Goal: Information Seeking & Learning: Learn about a topic

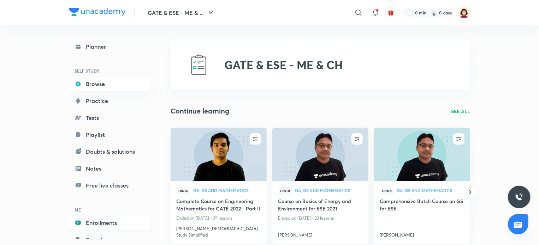
scroll to position [21, 0]
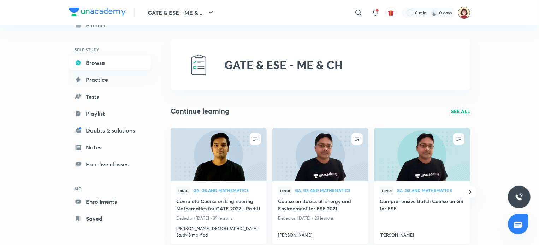
click at [465, 14] on img at bounding box center [464, 13] width 12 height 12
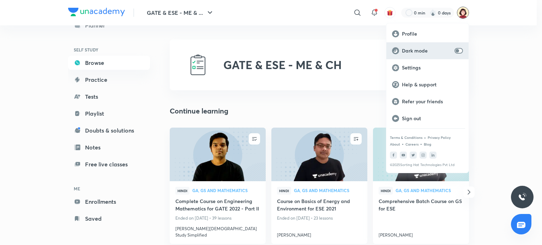
click at [429, 50] on p "Dark mode" at bounding box center [427, 51] width 50 height 6
checkbox input "true"
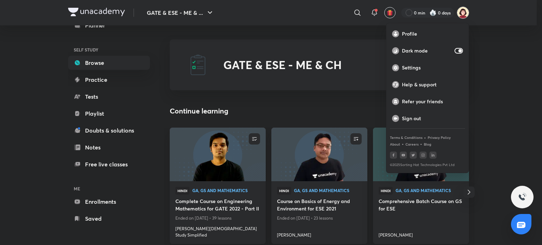
click at [276, 106] on div at bounding box center [271, 122] width 542 height 245
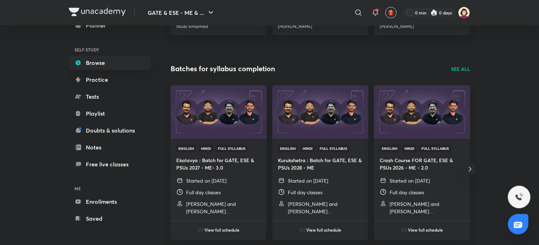
scroll to position [210, 0]
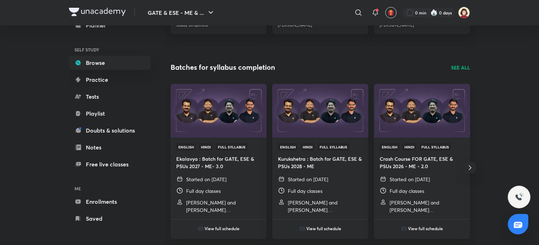
click at [493, 79] on div "GATE & ESE - ME & ... ​ 0 min 0 days Planner SELF STUDY Browse Practice Tests P…" at bounding box center [269, 112] width 539 height 645
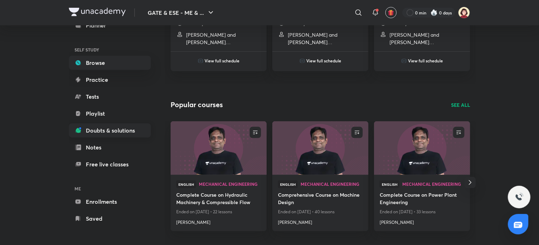
scroll to position [379, 0]
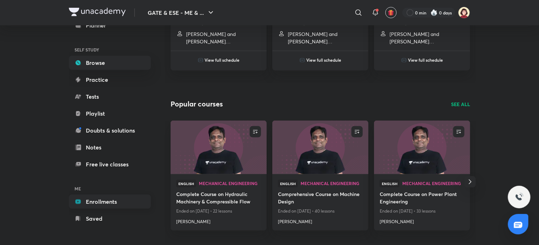
click at [114, 203] on link "Enrollments" at bounding box center [110, 202] width 82 height 14
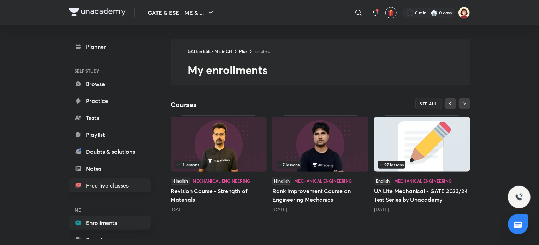
click at [120, 185] on link "Free live classes" at bounding box center [110, 186] width 82 height 14
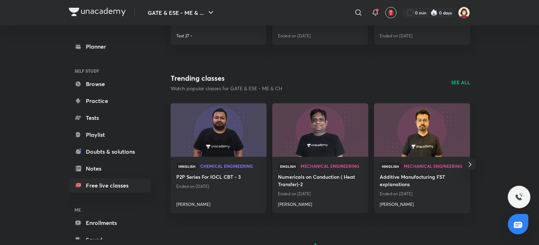
scroll to position [290, 0]
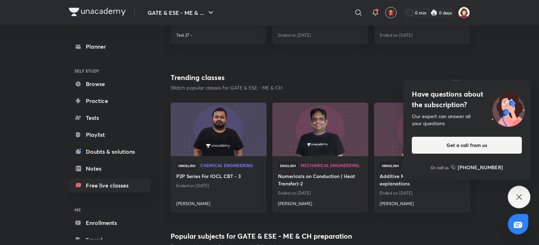
click at [516, 193] on icon at bounding box center [519, 197] width 8 height 8
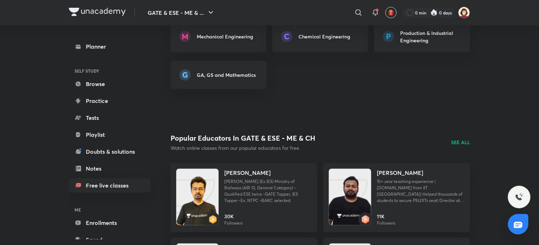
scroll to position [532, 0]
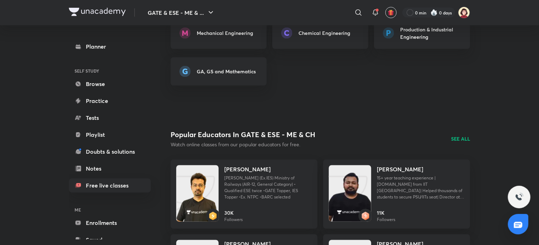
click at [455, 138] on p "SEE ALL" at bounding box center [460, 138] width 19 height 7
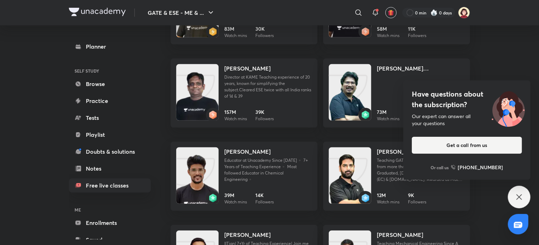
scroll to position [165, 0]
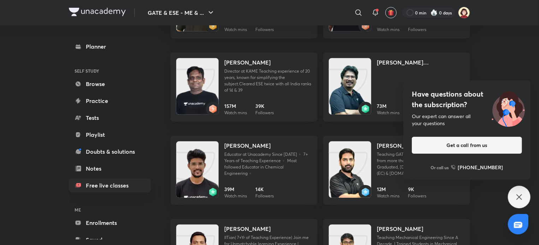
click at [516, 194] on icon at bounding box center [519, 197] width 8 height 8
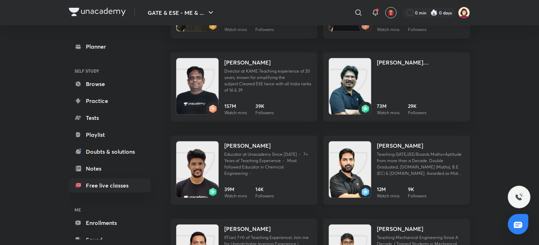
click at [414, 145] on h4 "[PERSON_NAME]" at bounding box center [400, 146] width 46 height 8
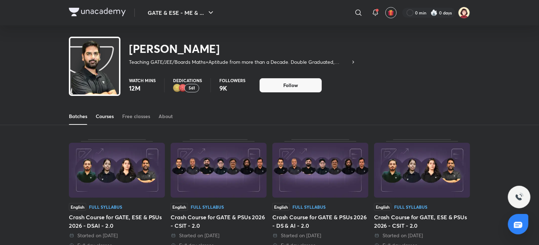
click at [104, 115] on div "Courses" at bounding box center [105, 116] width 18 height 7
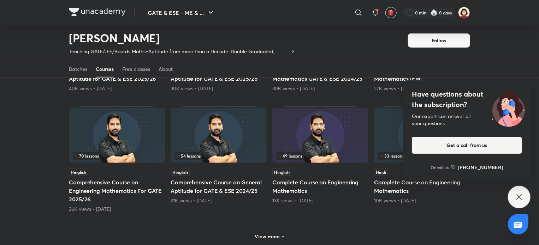
scroll to position [255, 0]
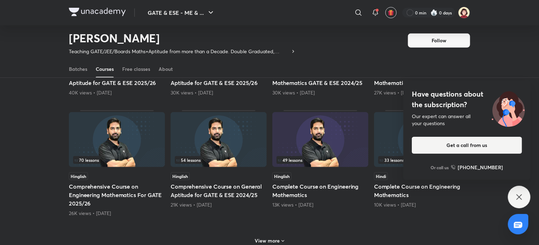
click at [521, 193] on icon at bounding box center [519, 197] width 8 height 8
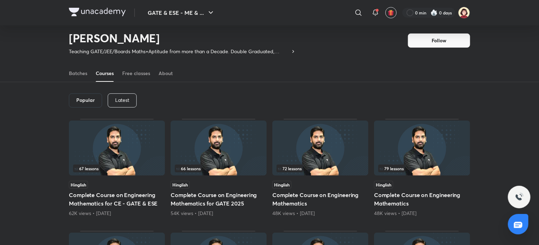
scroll to position [0, 0]
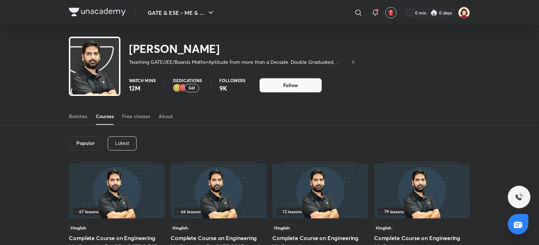
click at [124, 148] on div "Latest" at bounding box center [122, 144] width 29 height 14
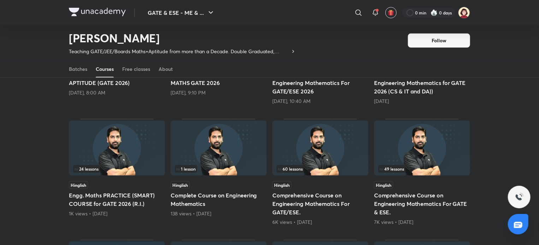
scroll to position [143, 0]
click at [186, 200] on h5 "Complete Course on Engineering Mathematics" at bounding box center [218, 199] width 96 height 17
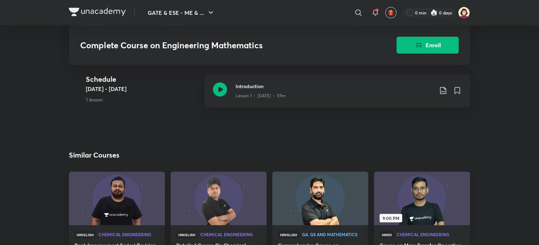
scroll to position [170, 0]
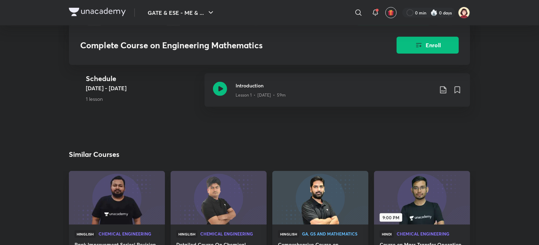
scroll to position [143, 0]
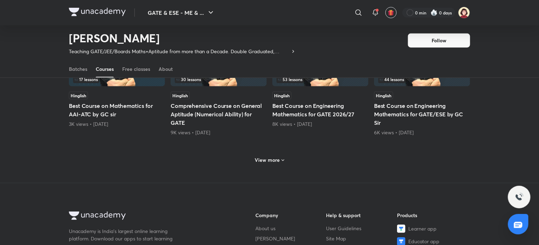
scroll to position [355, 0]
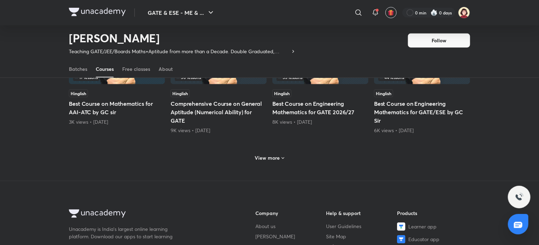
click at [269, 155] on h6 "View more" at bounding box center [267, 158] width 25 height 7
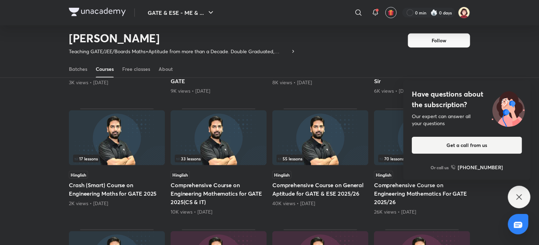
scroll to position [396, 0]
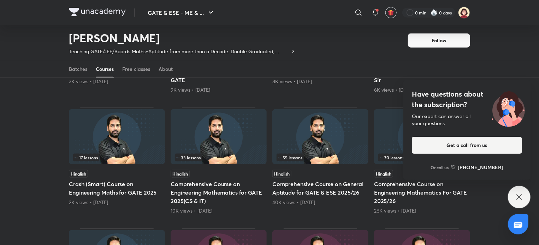
click at [119, 186] on h5 "Crash (Smart) Course on Engineering Maths for GATE 2025" at bounding box center [117, 188] width 96 height 17
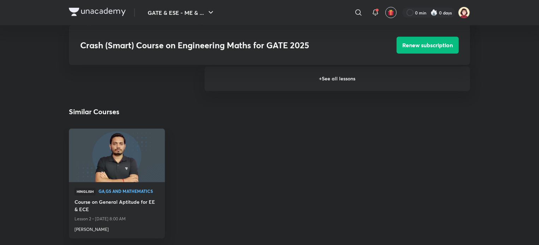
scroll to position [625, 0]
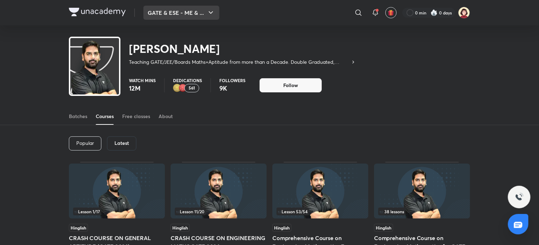
click at [210, 11] on icon "button" at bounding box center [210, 12] width 8 height 8
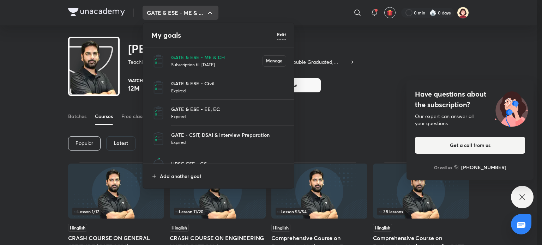
click at [521, 199] on div at bounding box center [271, 122] width 542 height 245
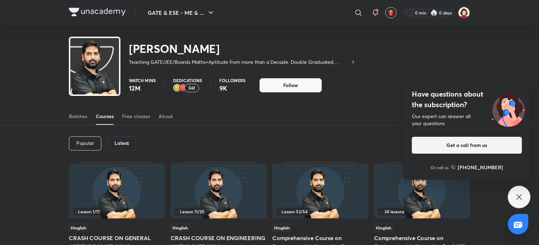
click at [522, 199] on icon at bounding box center [519, 197] width 8 height 8
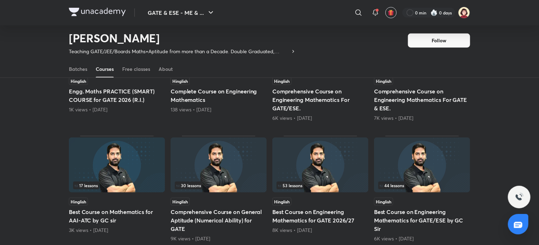
scroll to position [247, 0]
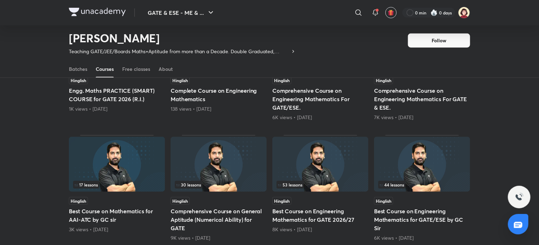
click at [295, 220] on h5 "Best Course on Engineering Mathematics for GATE 2026/27" at bounding box center [320, 215] width 96 height 17
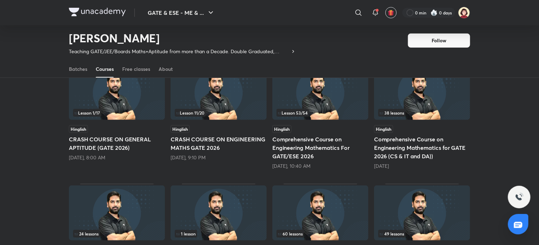
scroll to position [78, 0]
click at [284, 153] on h5 "Comprehensive Course on Engineering Mathematics For GATE/ESE 2026" at bounding box center [320, 147] width 96 height 25
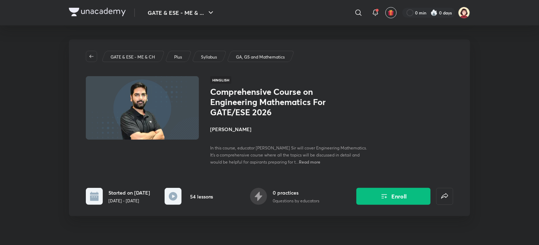
scroll to position [78, 0]
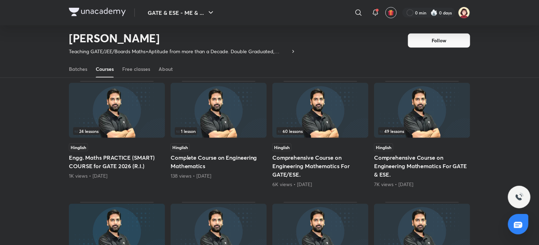
scroll to position [182, 0]
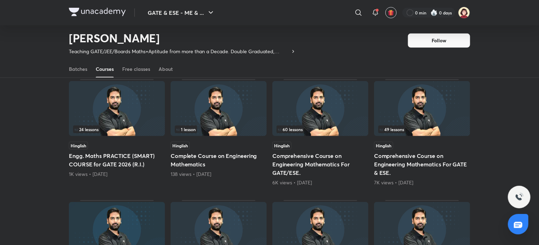
click at [298, 165] on h5 "Comprehensive Course on Engineering Mathematics For GATE/ESE." at bounding box center [320, 164] width 96 height 25
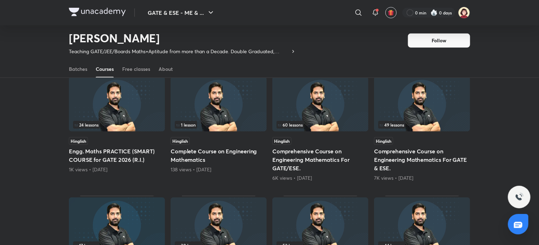
scroll to position [187, 0]
click at [416, 154] on h5 "Comprehensive Course on Engineering Mathematics For GATE & ESE." at bounding box center [422, 159] width 96 height 25
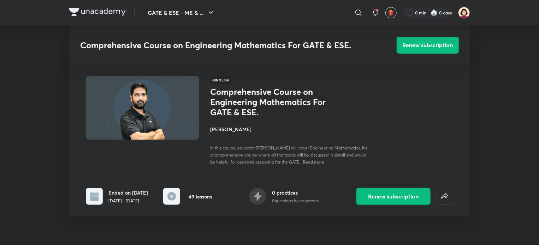
scroll to position [187, 0]
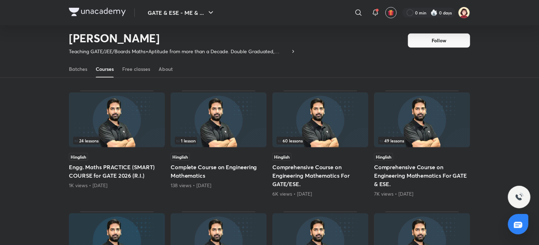
scroll to position [171, 0]
click at [121, 169] on h5 "Engg. Maths PRACTICE (SMART) COURSE for GATE 2026 (R.I.)" at bounding box center [117, 171] width 96 height 17
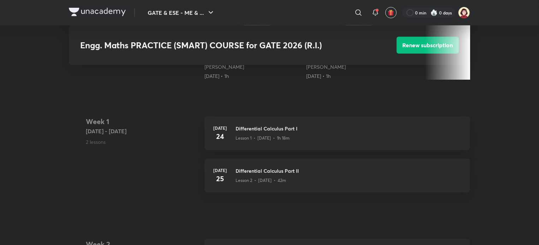
scroll to position [264, 0]
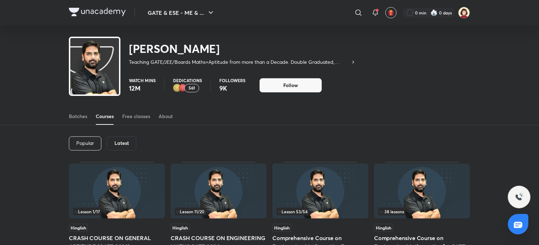
click at [102, 15] on img at bounding box center [97, 12] width 57 height 8
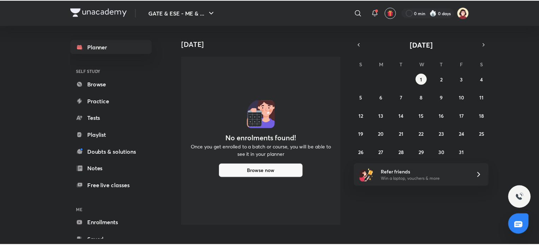
scroll to position [21, 0]
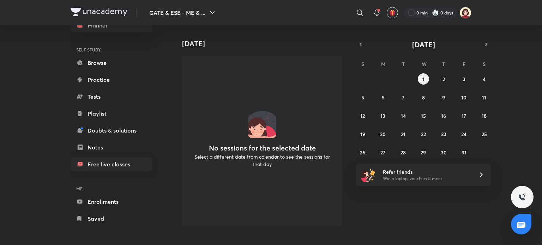
click at [100, 162] on link "Free live classes" at bounding box center [112, 164] width 82 height 14
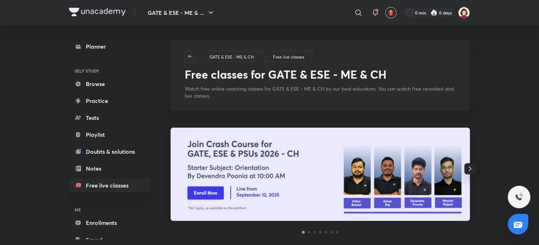
click at [236, 56] on p "GATE & ESE - ME & CH" at bounding box center [231, 57] width 44 height 6
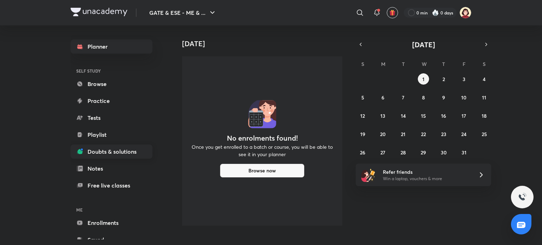
click at [117, 152] on link "Doubts & solutions" at bounding box center [112, 152] width 82 height 14
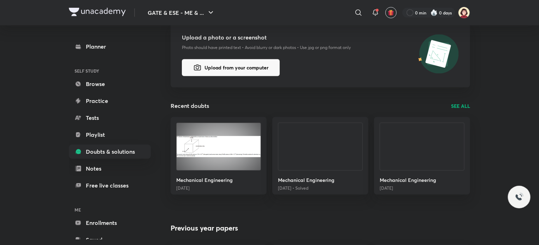
scroll to position [205, 0]
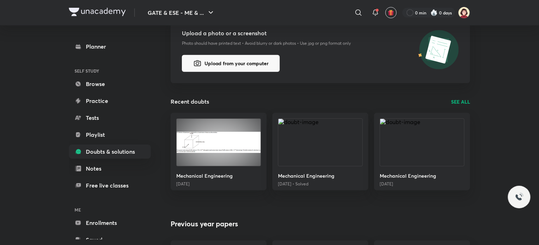
click at [453, 102] on link "SEE ALL" at bounding box center [460, 101] width 19 height 7
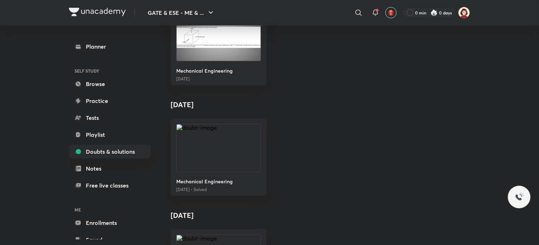
scroll to position [152, 0]
click at [206, 162] on img at bounding box center [218, 147] width 84 height 47
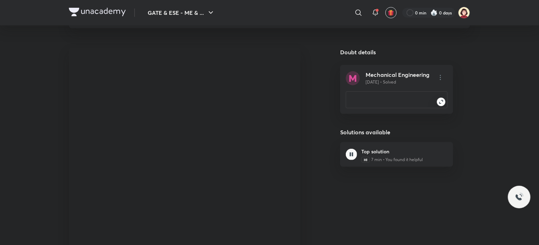
scroll to position [70, 0]
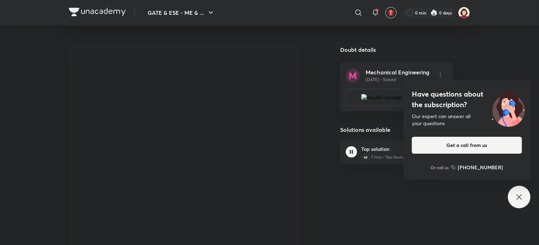
click at [517, 199] on icon at bounding box center [518, 196] width 5 height 5
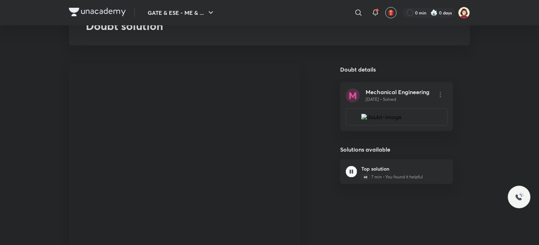
scroll to position [0, 0]
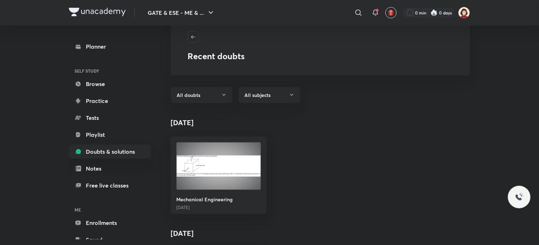
scroll to position [9, 0]
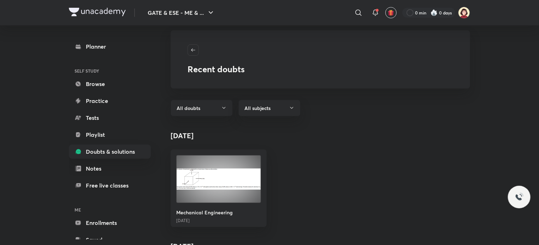
click at [208, 198] on img at bounding box center [218, 179] width 84 height 47
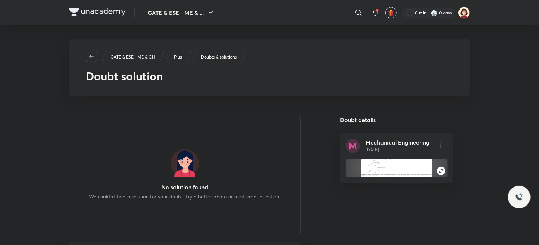
click at [370, 165] on div at bounding box center [396, 168] width 101 height 17
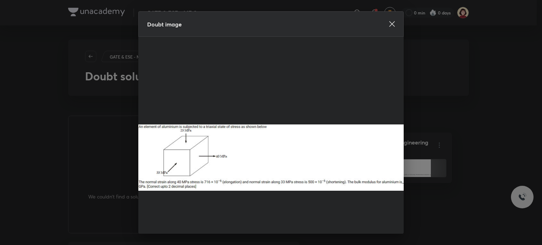
click at [391, 26] on icon at bounding box center [392, 24] width 6 height 6
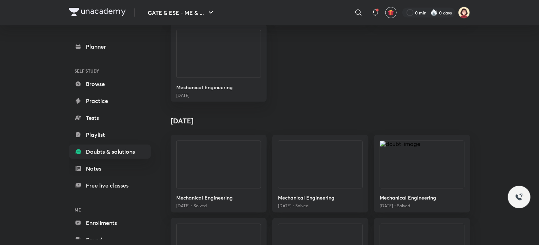
scroll to position [551, 0]
click at [221, 167] on img at bounding box center [218, 164] width 84 height 47
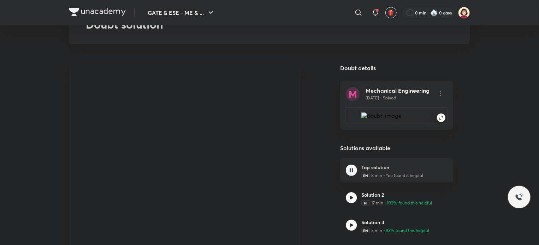
scroll to position [67, 0]
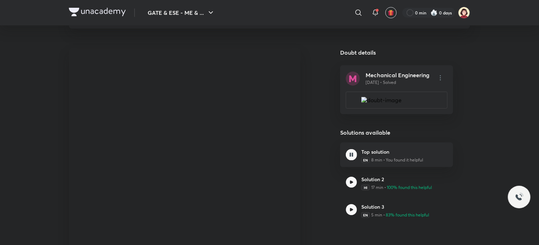
click at [351, 156] on img at bounding box center [351, 154] width 11 height 11
click at [350, 184] on img at bounding box center [351, 182] width 11 height 11
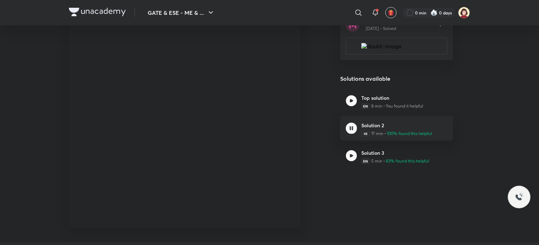
scroll to position [121, 0]
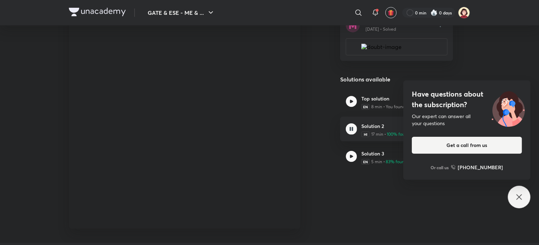
click at [515, 197] on icon at bounding box center [519, 197] width 8 height 8
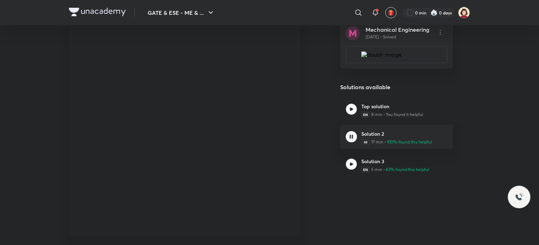
scroll to position [114, 0]
click at [354, 166] on img at bounding box center [351, 163] width 11 height 11
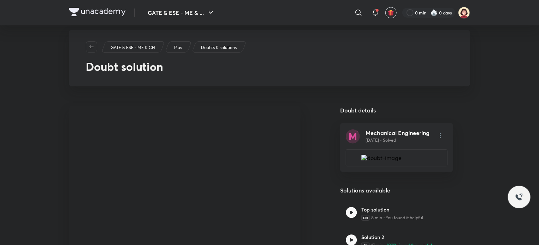
scroll to position [0, 0]
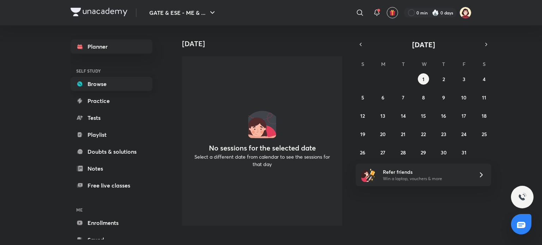
click at [93, 83] on link "Browse" at bounding box center [112, 84] width 82 height 14
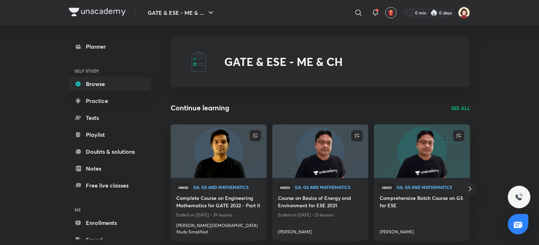
scroll to position [2, 0]
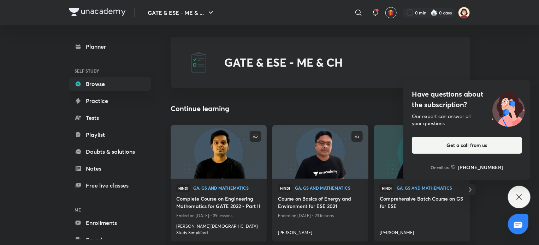
click at [519, 199] on icon at bounding box center [519, 197] width 8 height 8
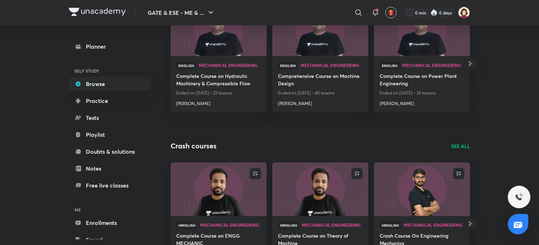
scroll to position [502, 0]
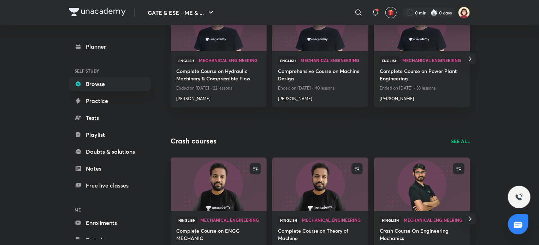
click at [466, 138] on p "SEE ALL" at bounding box center [460, 141] width 19 height 7
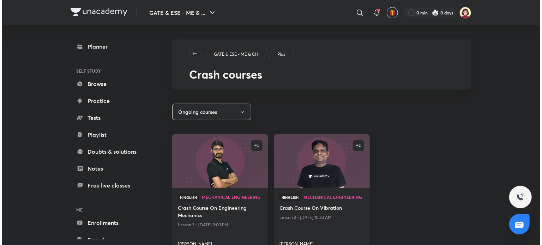
scroll to position [12, 0]
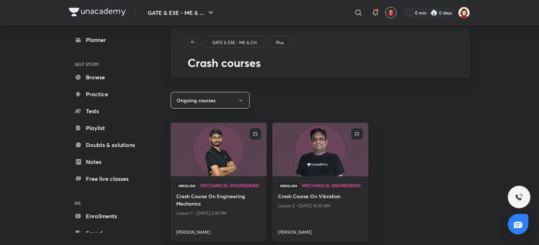
click at [234, 97] on button "Ongoing courses" at bounding box center [209, 100] width 79 height 17
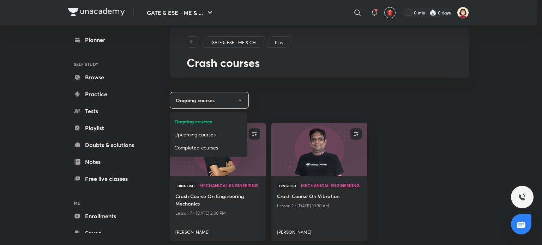
click at [197, 134] on span "Upcoming courses" at bounding box center [208, 134] width 68 height 7
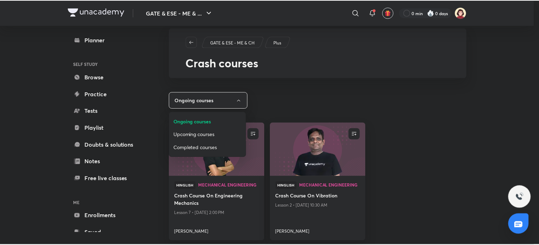
scroll to position [7, 0]
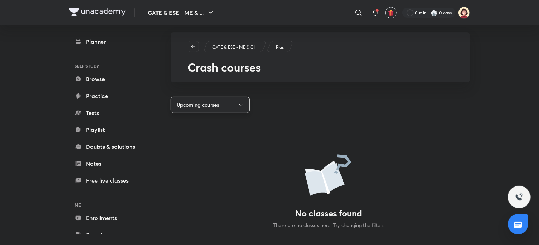
click at [202, 109] on button "Upcoming courses" at bounding box center [209, 105] width 79 height 17
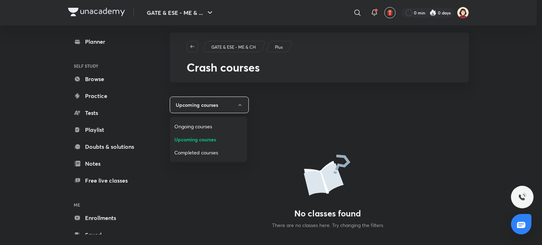
click at [199, 149] on span "Completed courses" at bounding box center [208, 152] width 68 height 7
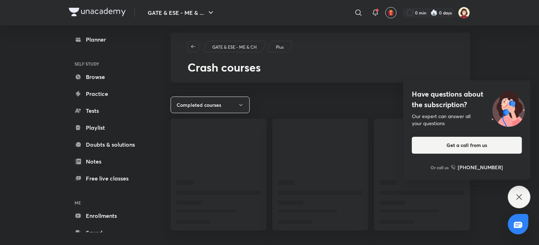
click at [519, 196] on icon at bounding box center [519, 197] width 8 height 8
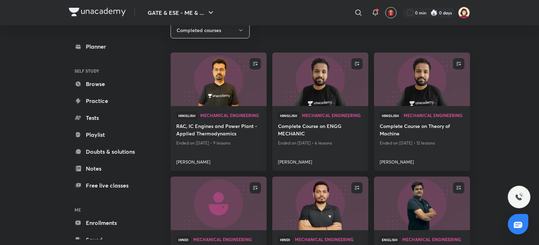
scroll to position [83, 0]
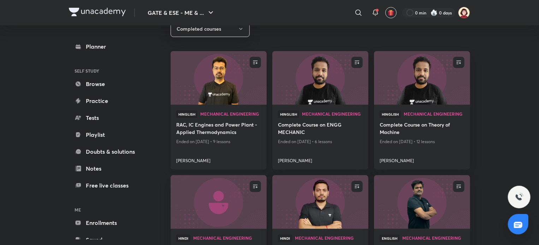
click at [217, 125] on h4 "RAC, IC Engines and Power Plant - Applied Thermodynamics" at bounding box center [218, 129] width 85 height 16
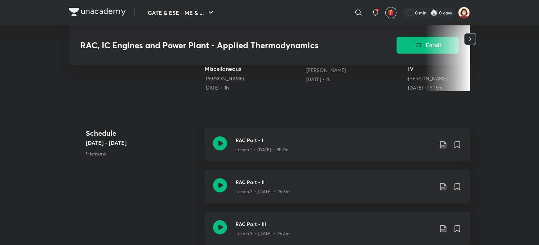
scroll to position [252, 0]
click at [252, 141] on h3 "RAC Part - I" at bounding box center [334, 139] width 198 height 7
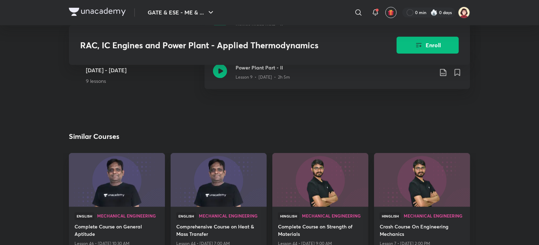
scroll to position [663, 0]
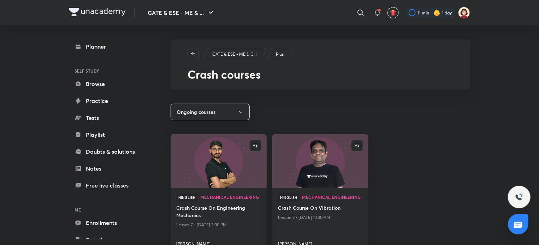
click at [401, 198] on div "GATE & ESE - ME & CH Plus Crash courses Ongoing courses ENROLL Hinglish Mechani…" at bounding box center [319, 142] width 299 height 205
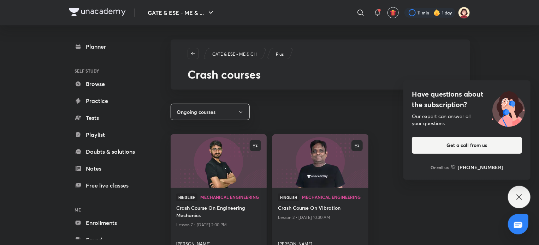
click at [519, 198] on icon at bounding box center [519, 197] width 8 height 8
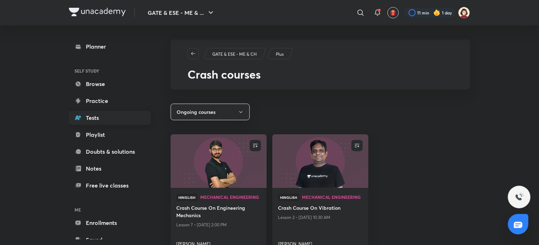
click at [103, 119] on link "Tests" at bounding box center [110, 118] width 82 height 14
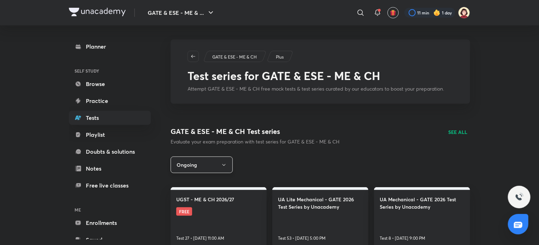
click at [213, 165] on button "Ongoing" at bounding box center [201, 165] width 62 height 17
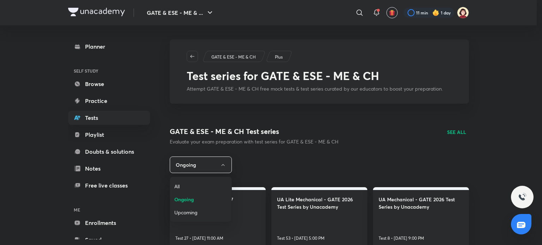
click at [179, 187] on span "All" at bounding box center [200, 186] width 53 height 7
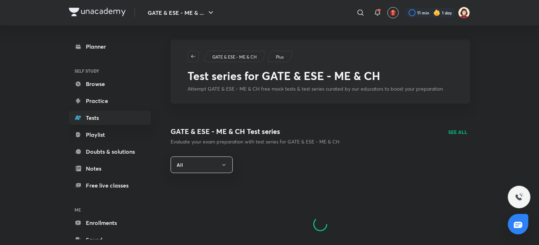
click at [456, 133] on p "SEE ALL" at bounding box center [457, 131] width 19 height 7
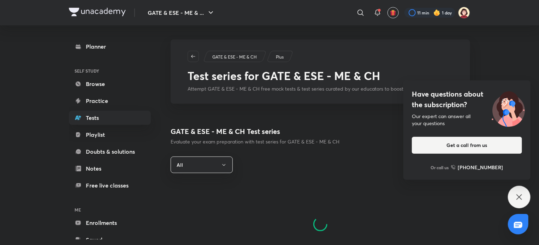
click at [522, 200] on icon at bounding box center [519, 197] width 8 height 8
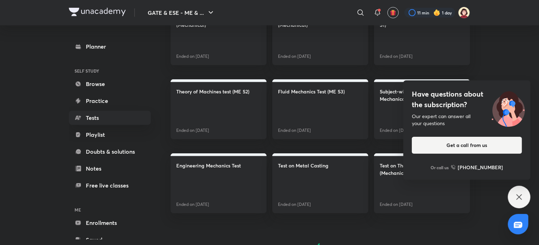
scroll to position [237, 0]
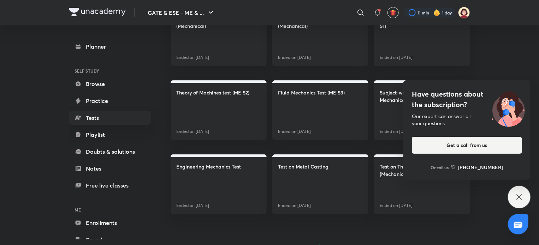
click at [515, 197] on icon at bounding box center [519, 197] width 8 height 8
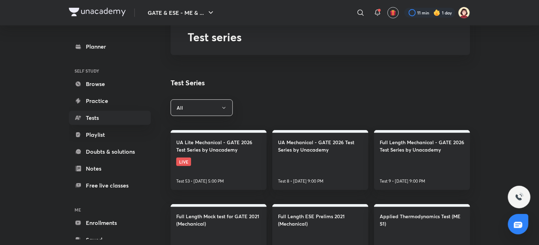
scroll to position [0, 0]
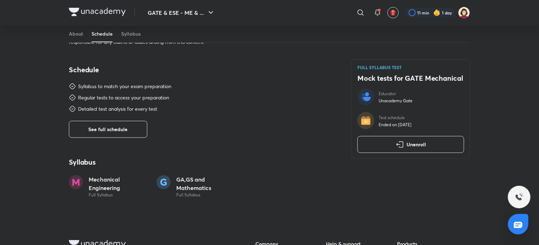
scroll to position [232, 0]
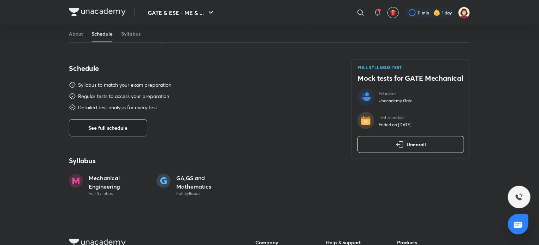
click at [113, 129] on span "See full schedule" at bounding box center [108, 128] width 39 height 7
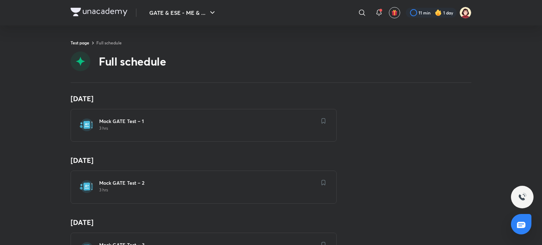
click at [133, 122] on h6 "Mock GATE Test – 1" at bounding box center [207, 121] width 217 height 7
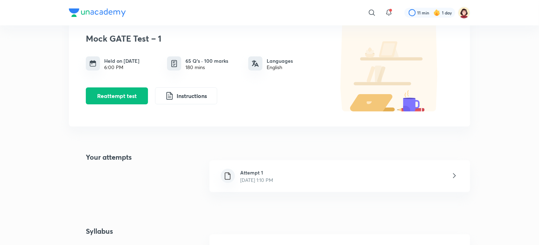
scroll to position [41, 0]
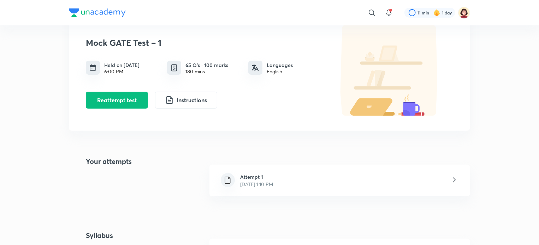
click at [455, 180] on icon at bounding box center [454, 180] width 3 height 5
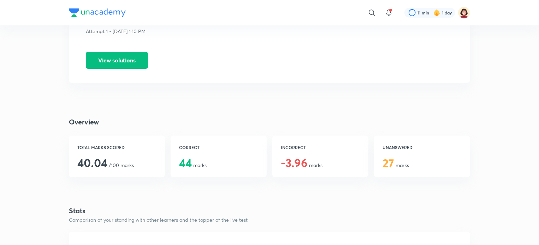
scroll to position [66, 0]
click at [142, 63] on button "View solutions" at bounding box center [117, 60] width 62 height 17
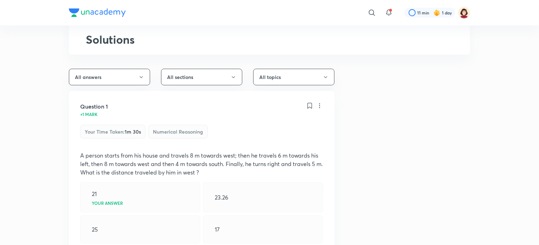
scroll to position [32, 0]
click at [131, 78] on button "All answers" at bounding box center [109, 76] width 81 height 17
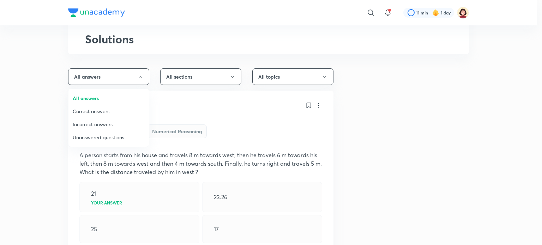
click at [102, 122] on span "Incorrect answers" at bounding box center [109, 124] width 72 height 7
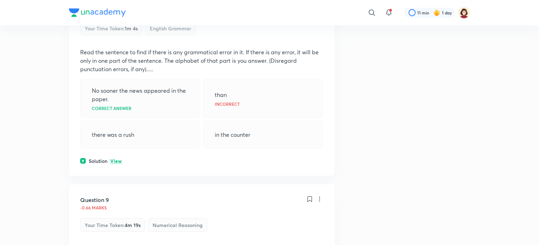
scroll to position [137, 0]
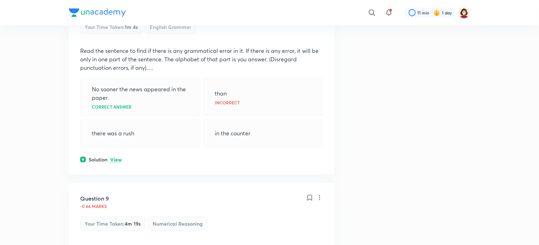
click at [115, 161] on p "View" at bounding box center [116, 159] width 12 height 5
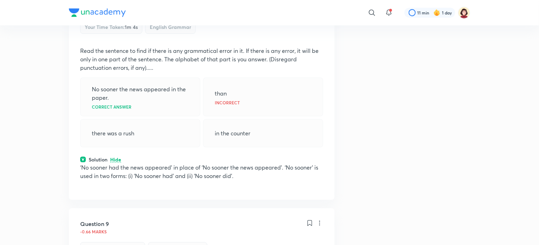
click at [117, 159] on p "Hide" at bounding box center [115, 159] width 11 height 5
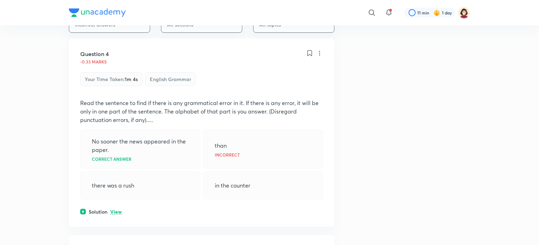
scroll to position [0, 0]
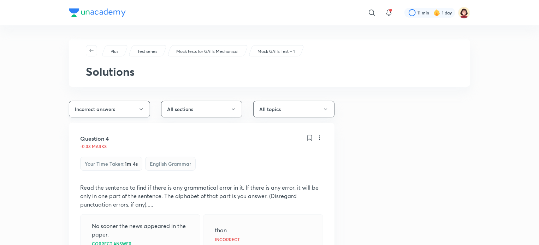
click at [131, 109] on button "Incorrect answers" at bounding box center [109, 109] width 81 height 17
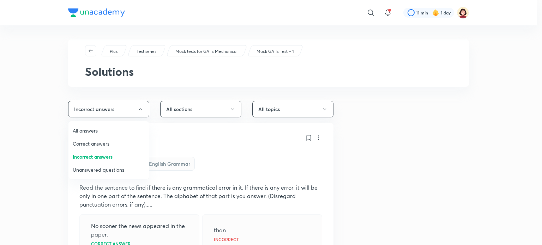
click at [90, 131] on span "All answers" at bounding box center [109, 130] width 72 height 7
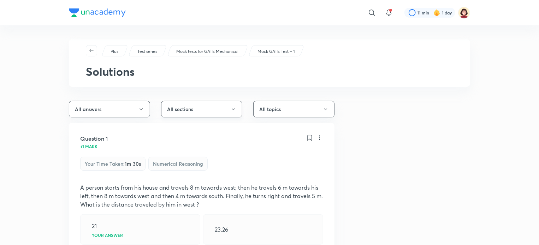
click at [196, 113] on button "All sections" at bounding box center [201, 109] width 81 height 17
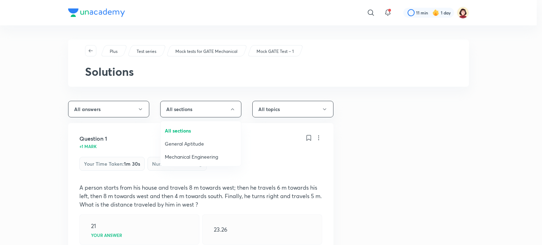
click at [196, 113] on div at bounding box center [271, 122] width 542 height 245
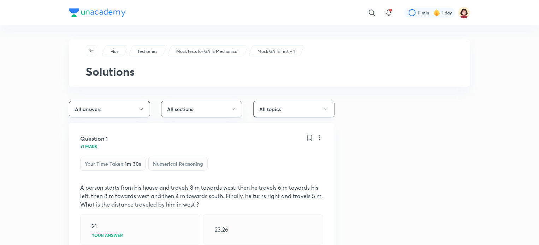
click at [274, 111] on button "All topics" at bounding box center [293, 109] width 81 height 17
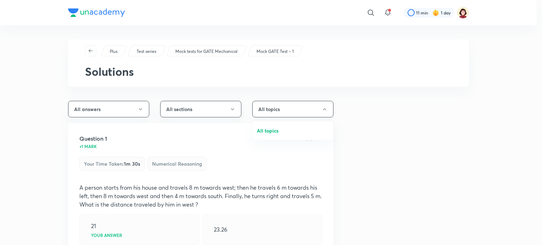
click at [274, 111] on div at bounding box center [271, 122] width 542 height 245
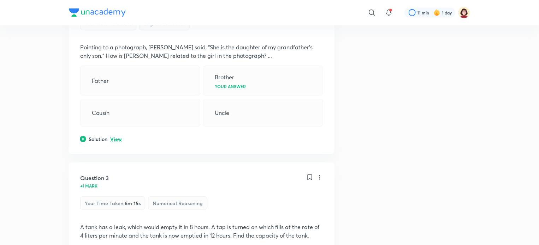
scroll to position [330, 0]
click at [81, 138] on img at bounding box center [83, 139] width 6 height 6
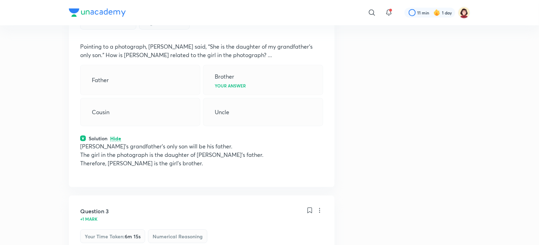
click at [82, 137] on img at bounding box center [83, 139] width 6 height 6
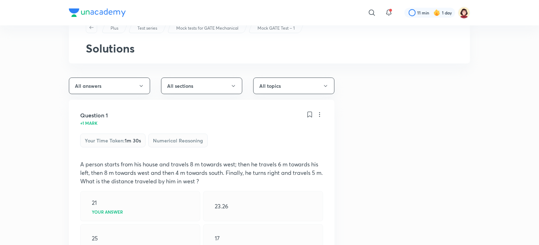
scroll to position [0, 0]
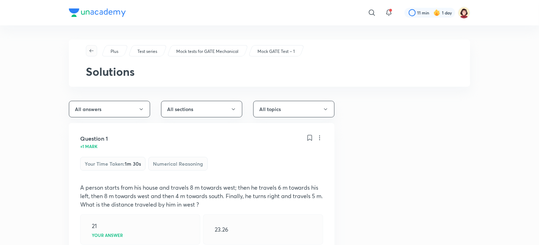
click at [91, 53] on icon "button" at bounding box center [92, 51] width 6 height 6
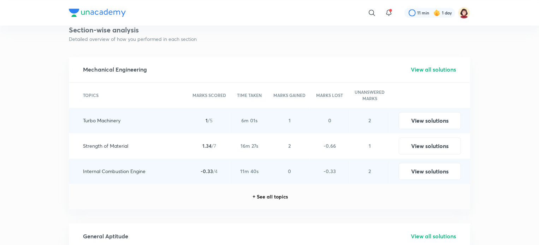
scroll to position [831, 0]
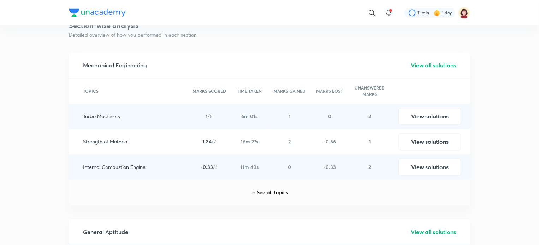
click at [259, 192] on div "+ See all topics" at bounding box center [269, 193] width 37 height 6
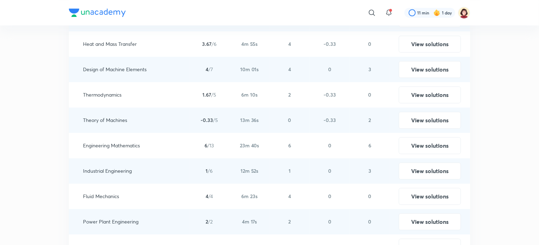
scroll to position [1031, 0]
click at [425, 73] on button "View solutions" at bounding box center [429, 68] width 62 height 17
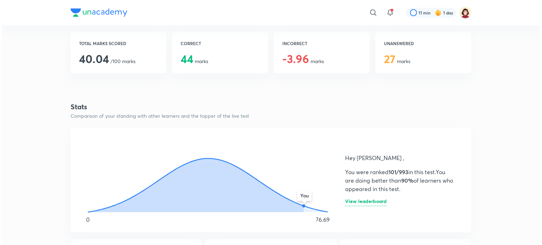
scroll to position [171, 0]
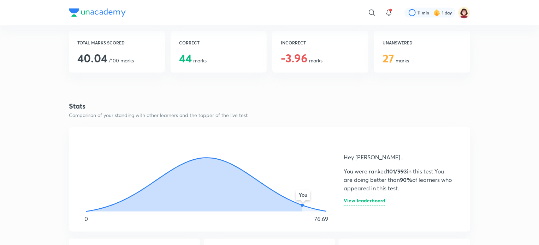
drag, startPoint x: 302, startPoint y: 204, endPoint x: 203, endPoint y: 194, distance: 99.7
click at [203, 194] on icon "You" at bounding box center [206, 175] width 258 height 78
click at [203, 194] on icon at bounding box center [194, 185] width 216 height 54
click at [371, 202] on h6 "View leaderboard" at bounding box center [364, 201] width 42 height 7
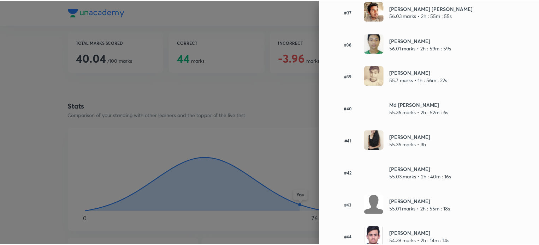
scroll to position [1257, 0]
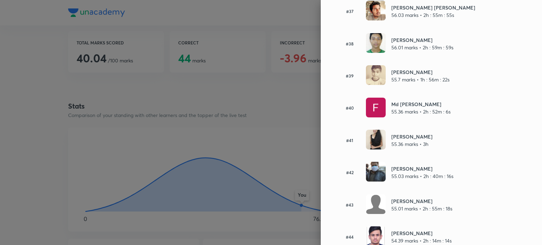
click at [240, 92] on div at bounding box center [271, 122] width 542 height 245
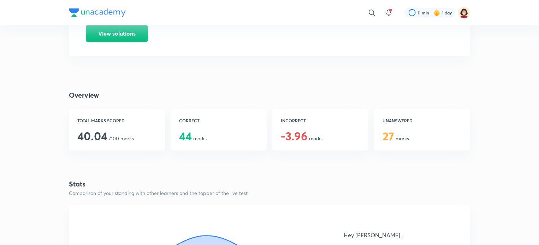
scroll to position [0, 0]
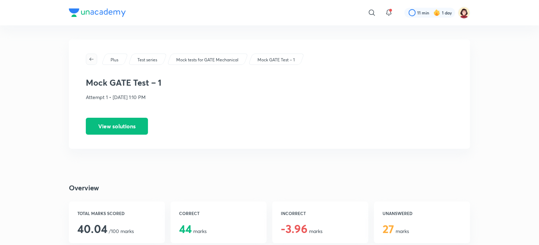
click at [94, 61] on icon "button" at bounding box center [92, 59] width 6 height 6
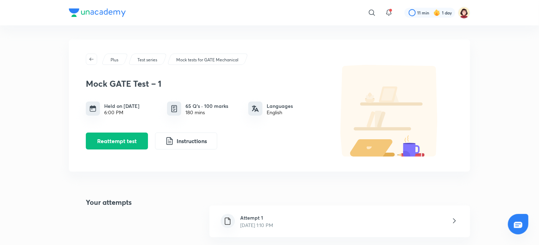
click at [94, 61] on icon "button" at bounding box center [92, 59] width 6 height 6
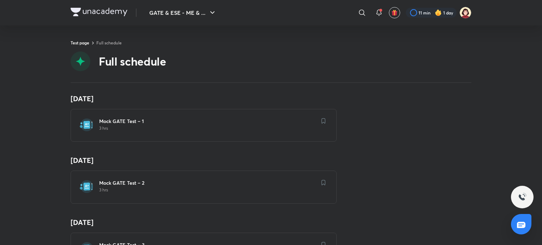
click at [113, 181] on h6 "Mock GATE Test – 2" at bounding box center [207, 183] width 217 height 7
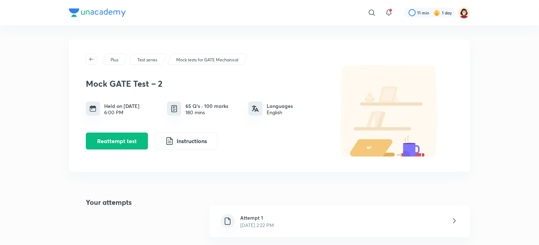
click at [250, 216] on h6 "Attempt 1" at bounding box center [257, 217] width 34 height 7
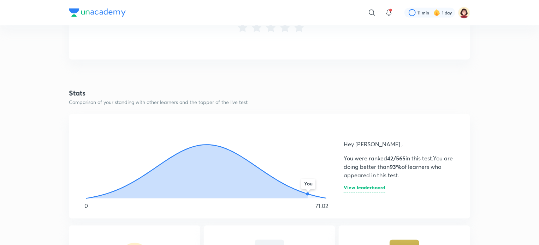
scroll to position [311, 0]
click at [367, 190] on h6 "View leaderboard" at bounding box center [364, 189] width 42 height 7
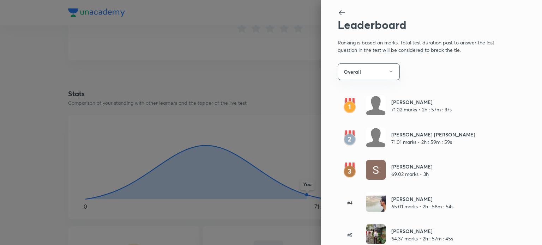
click at [279, 101] on div at bounding box center [271, 122] width 542 height 245
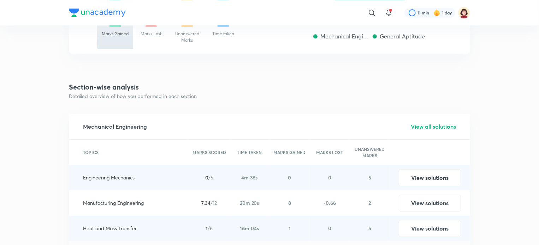
scroll to position [897, 0]
click at [422, 180] on button "View solutions" at bounding box center [429, 176] width 62 height 17
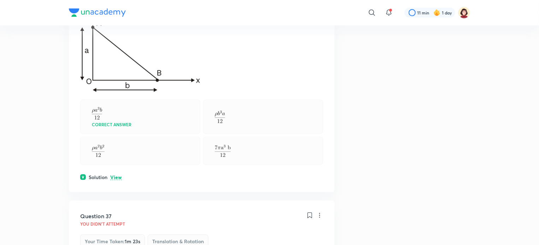
scroll to position [186, 0]
click at [120, 178] on p "View" at bounding box center [116, 177] width 12 height 5
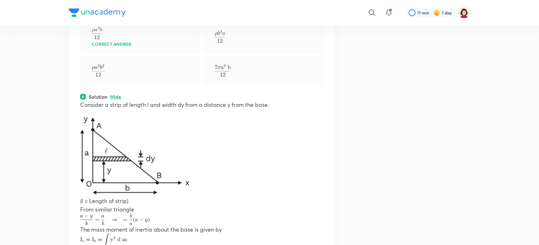
scroll to position [266, 0]
click at [188, 206] on p "From similar triangle" at bounding box center [201, 209] width 243 height 8
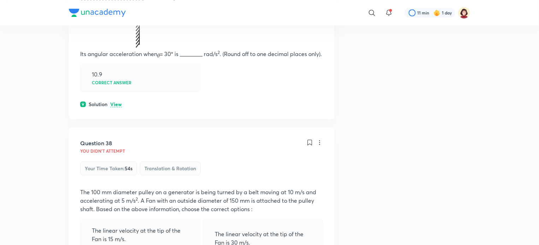
scroll to position [781, 0]
click at [119, 107] on p "View" at bounding box center [116, 104] width 12 height 5
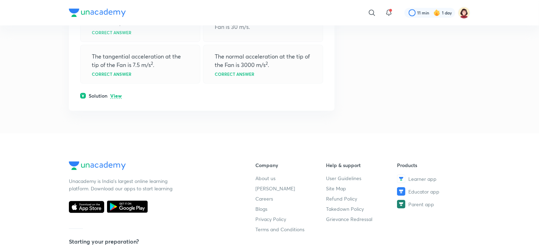
scroll to position [1145, 0]
click at [119, 98] on p "View" at bounding box center [116, 95] width 12 height 5
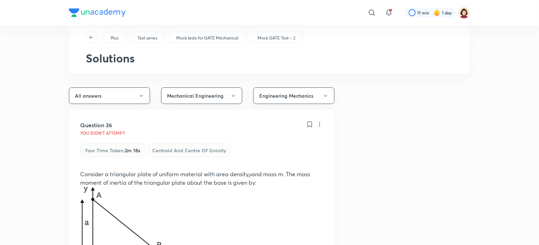
scroll to position [0, 0]
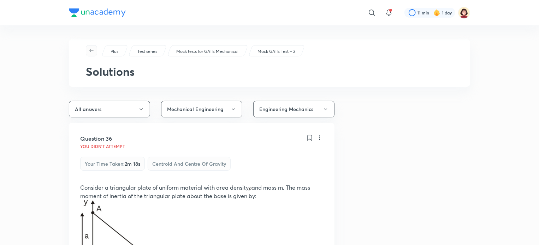
click at [88, 51] on span "button" at bounding box center [91, 51] width 11 height 6
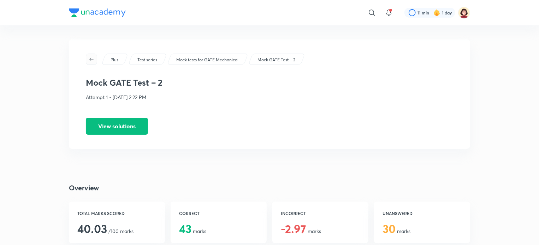
click at [89, 60] on icon "button" at bounding box center [92, 59] width 6 height 6
click at [90, 58] on icon "button" at bounding box center [92, 59] width 6 height 6
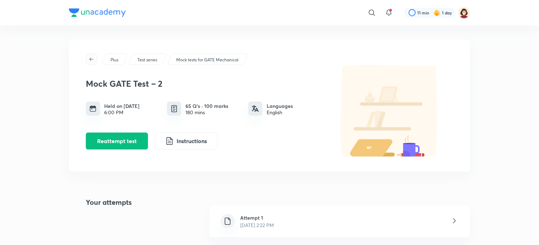
click at [90, 59] on icon "button" at bounding box center [92, 59] width 6 height 6
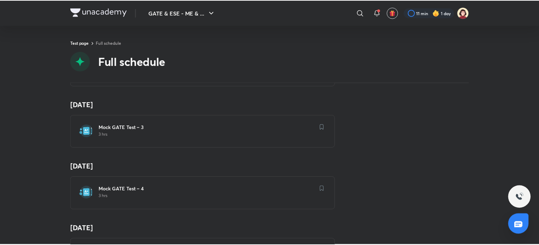
scroll to position [119, 0]
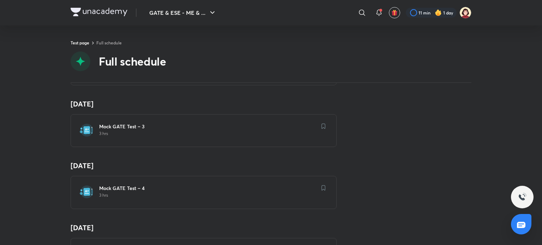
click at [121, 128] on h6 "Mock GATE Test – 3" at bounding box center [207, 126] width 217 height 7
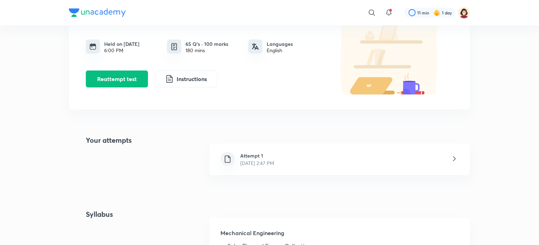
scroll to position [65, 0]
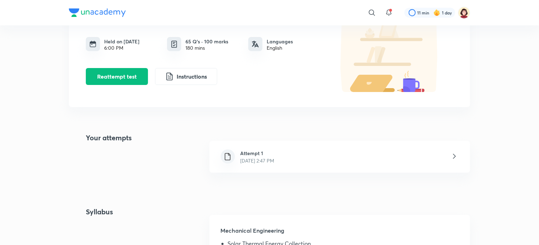
click at [249, 152] on h6 "Attempt 1" at bounding box center [257, 153] width 34 height 7
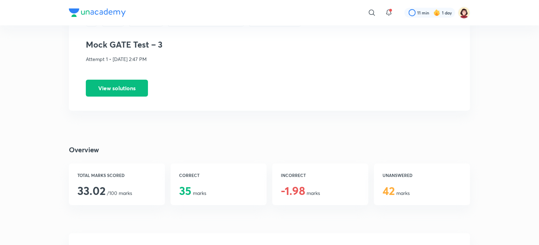
scroll to position [35, 0]
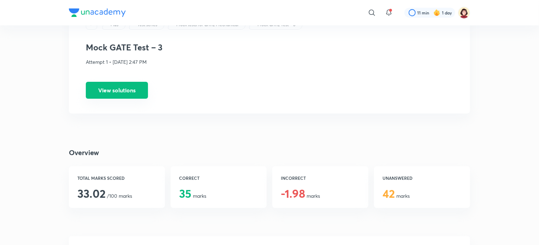
click at [136, 97] on button "View solutions" at bounding box center [117, 90] width 62 height 17
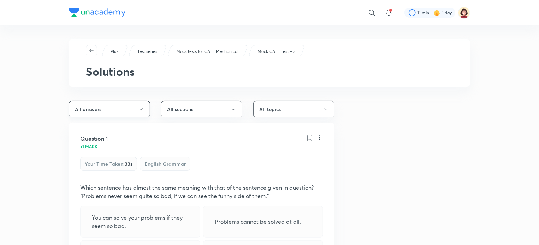
click at [140, 113] on button "All answers" at bounding box center [109, 109] width 81 height 17
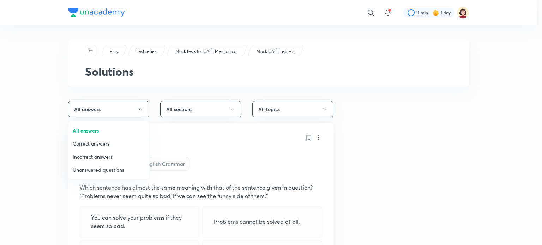
click at [89, 53] on div at bounding box center [271, 122] width 542 height 245
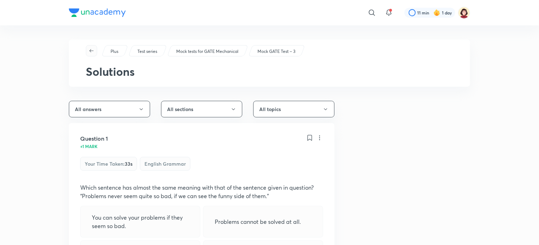
click at [89, 53] on icon "button" at bounding box center [92, 51] width 6 height 6
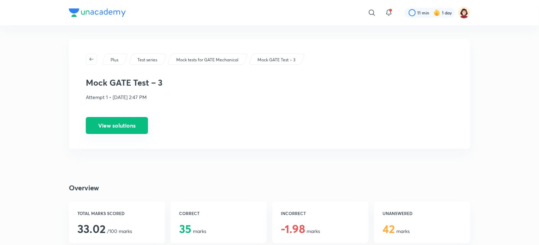
click at [124, 126] on button "View solutions" at bounding box center [117, 125] width 62 height 17
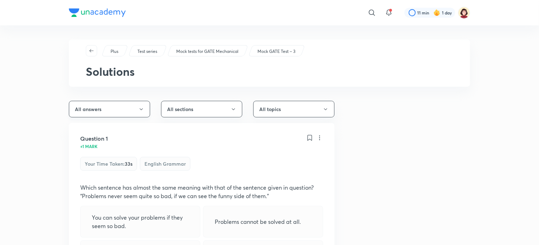
click at [124, 114] on button "All answers" at bounding box center [109, 109] width 81 height 17
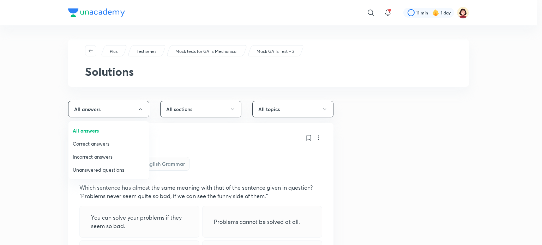
click at [102, 154] on span "Incorrect answers" at bounding box center [109, 156] width 72 height 7
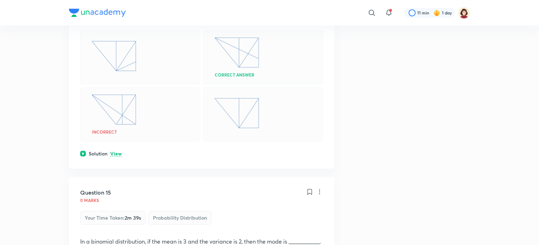
scroll to position [778, 0]
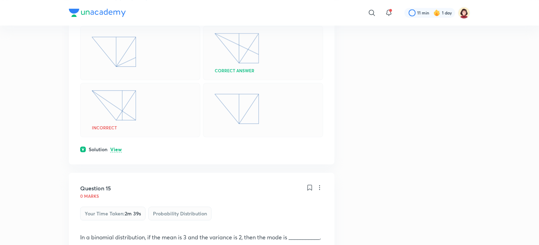
click at [119, 147] on p "View" at bounding box center [116, 149] width 12 height 5
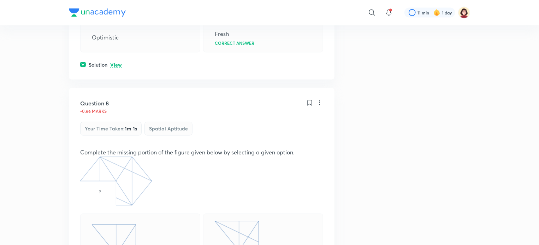
scroll to position [589, 0]
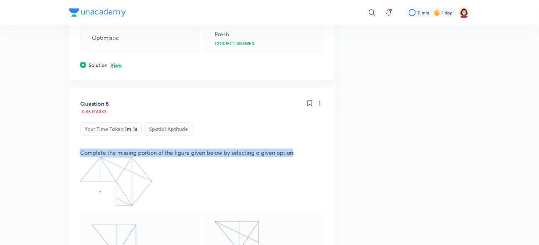
drag, startPoint x: 81, startPoint y: 150, endPoint x: 293, endPoint y: 153, distance: 212.1
click at [293, 153] on p "Complete the missing portion of the figure given below by selecting a given opt…" at bounding box center [201, 153] width 243 height 8
copy p "Complete the missing portion of the figure given below by selecting a given opt…"
click at [219, 149] on p "Complete the missing portion of the figure given below by selecting a given opt…" at bounding box center [201, 153] width 243 height 8
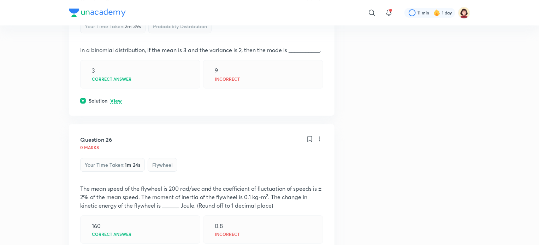
scroll to position [995, 0]
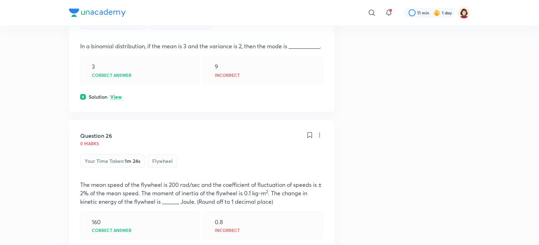
click at [119, 100] on p "View" at bounding box center [116, 97] width 12 height 5
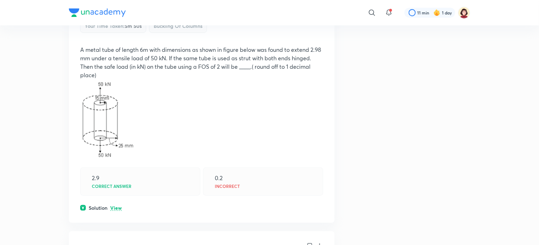
scroll to position [1415, 0]
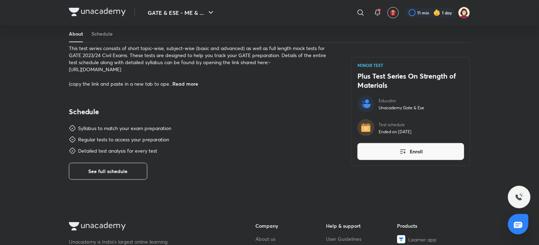
scroll to position [217, 0]
click at [125, 176] on button "See full schedule" at bounding box center [108, 171] width 78 height 17
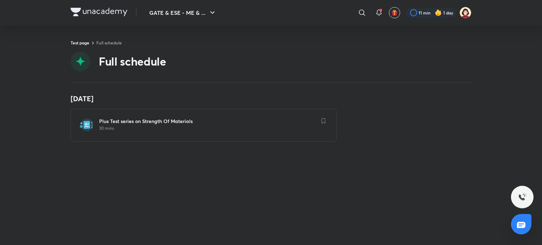
click at [139, 122] on h6 "Plus Test series on Strength Of Materials" at bounding box center [207, 121] width 217 height 7
